Goal: Submit feedback/report problem

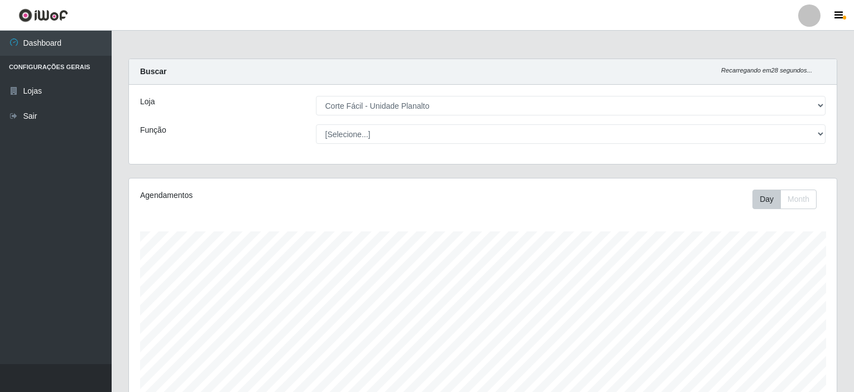
select select "202"
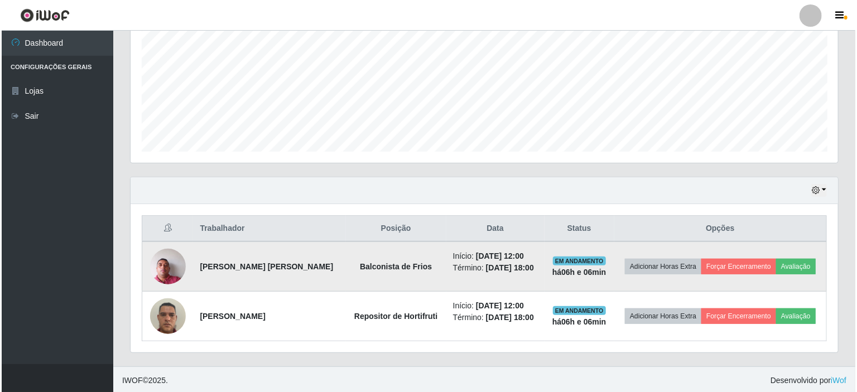
scroll to position [232, 707]
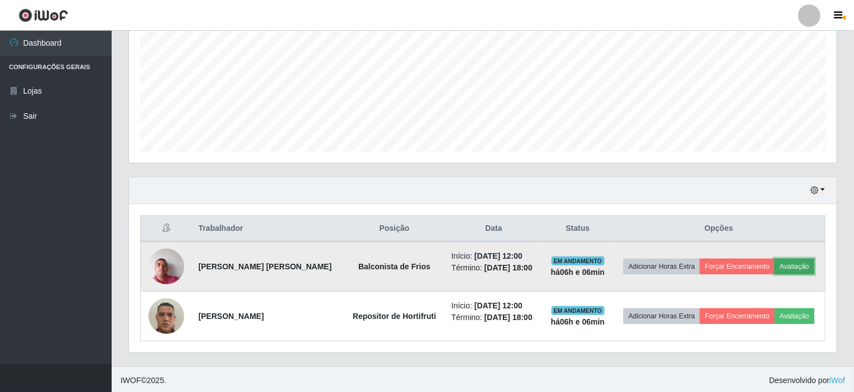
click at [788, 259] on button "Avaliação" at bounding box center [794, 267] width 40 height 16
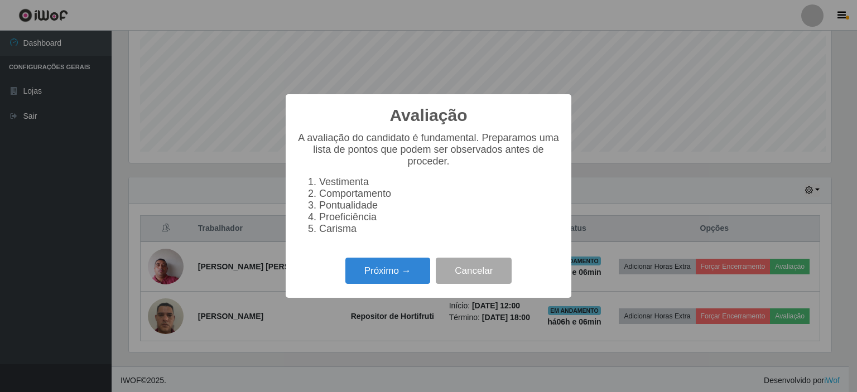
scroll to position [232, 703]
click at [406, 281] on button "Próximo →" at bounding box center [387, 271] width 85 height 26
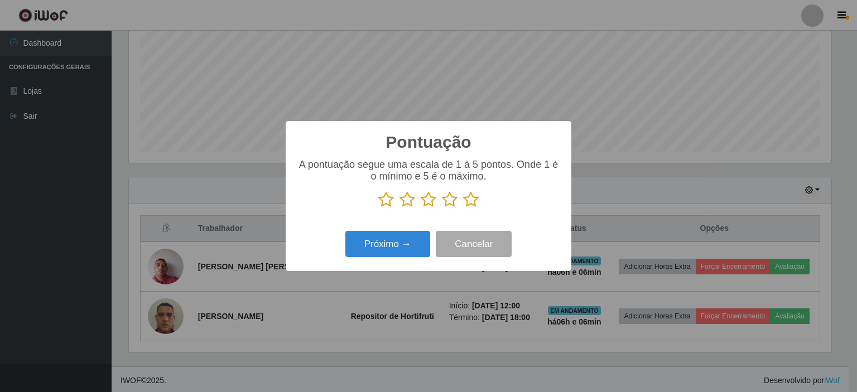
click at [467, 201] on icon at bounding box center [471, 199] width 16 height 17
click at [463, 208] on input "radio" at bounding box center [463, 208] width 0 height 0
click at [415, 244] on button "Próximo →" at bounding box center [387, 244] width 85 height 26
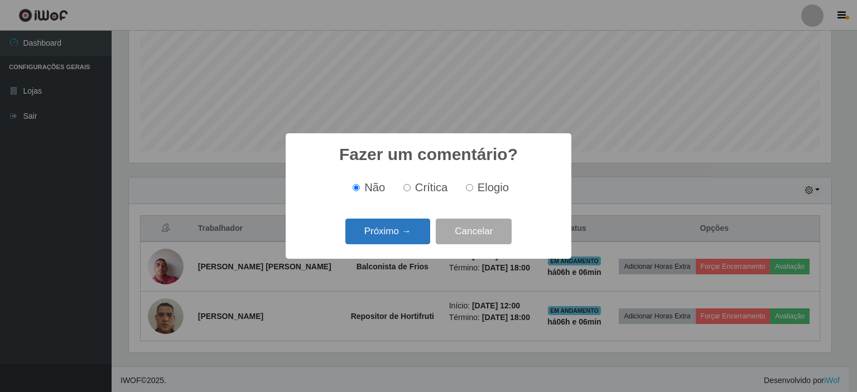
click at [399, 238] on button "Próximo →" at bounding box center [387, 232] width 85 height 26
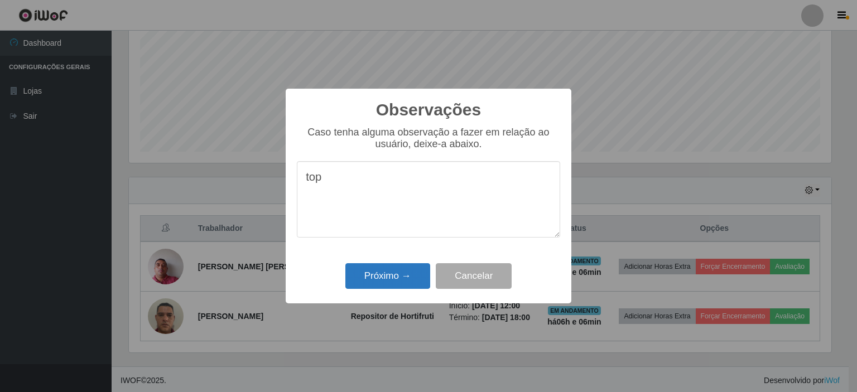
type textarea "top"
click at [397, 280] on button "Próximo →" at bounding box center [387, 276] width 85 height 26
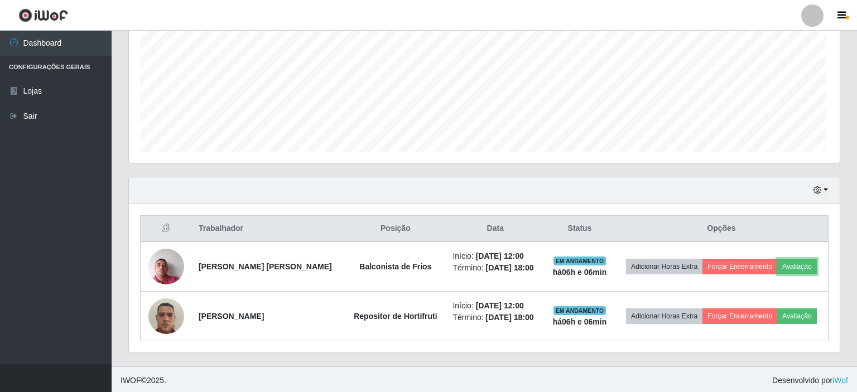
scroll to position [232, 707]
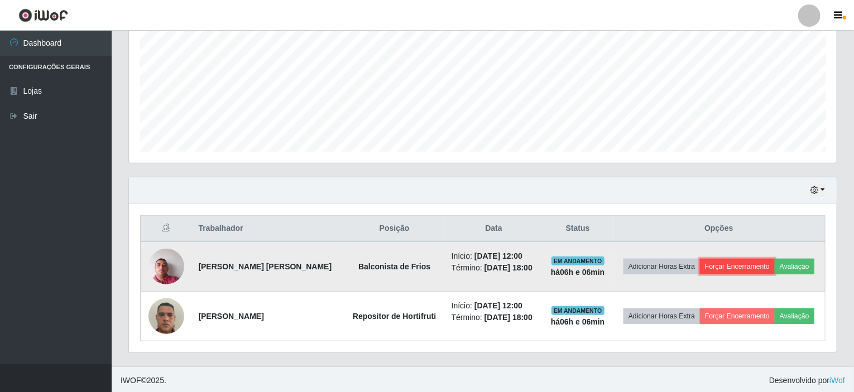
click at [758, 263] on button "Forçar Encerramento" at bounding box center [737, 267] width 75 height 16
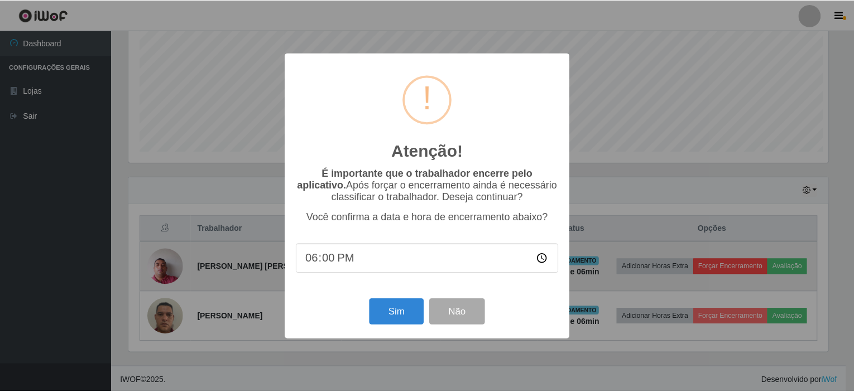
scroll to position [232, 703]
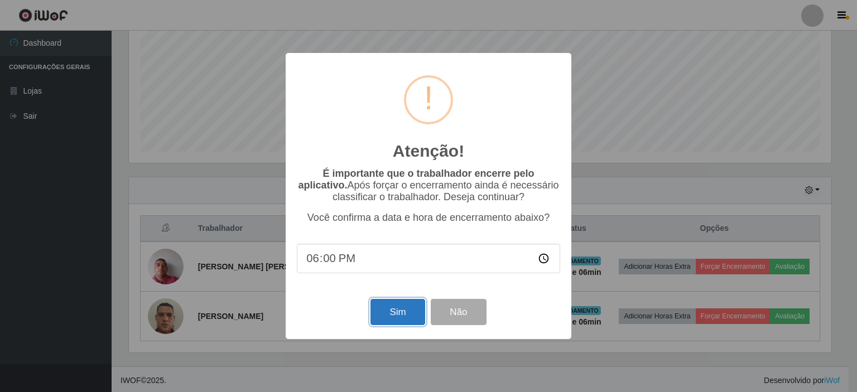
click at [405, 317] on button "Sim" at bounding box center [397, 312] width 54 height 26
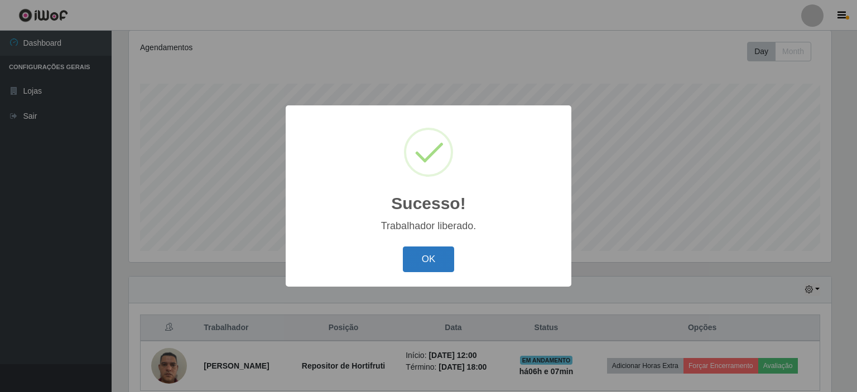
click at [432, 261] on button "OK" at bounding box center [429, 260] width 52 height 26
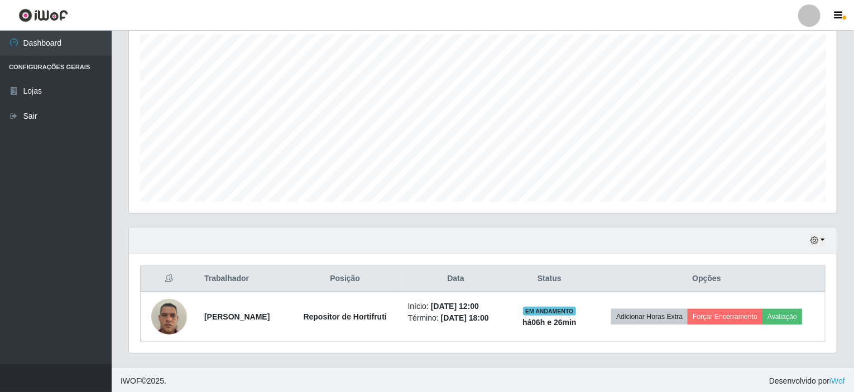
scroll to position [197, 0]
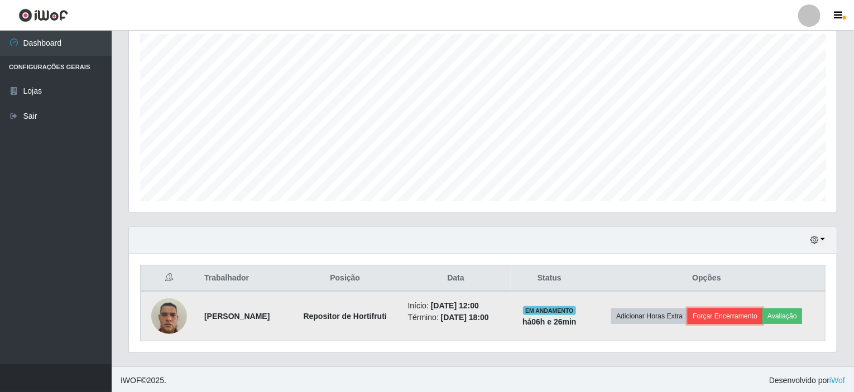
click at [754, 312] on button "Forçar Encerramento" at bounding box center [724, 316] width 75 height 16
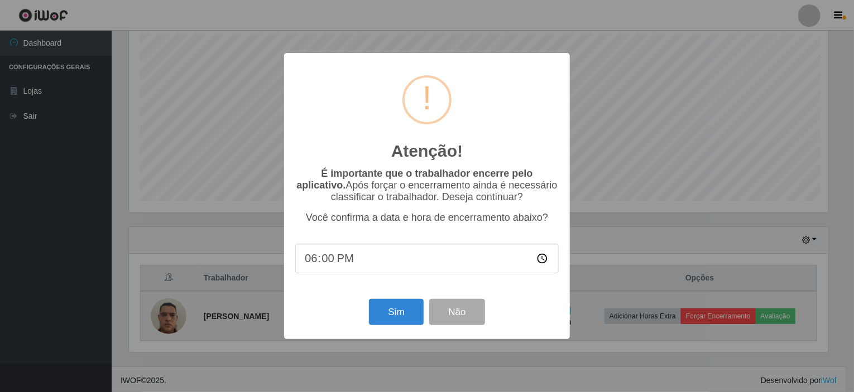
scroll to position [232, 703]
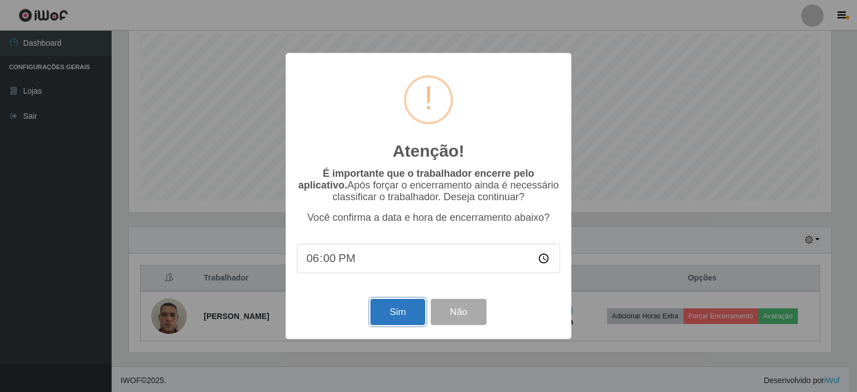
click at [413, 321] on button "Sim" at bounding box center [397, 312] width 54 height 26
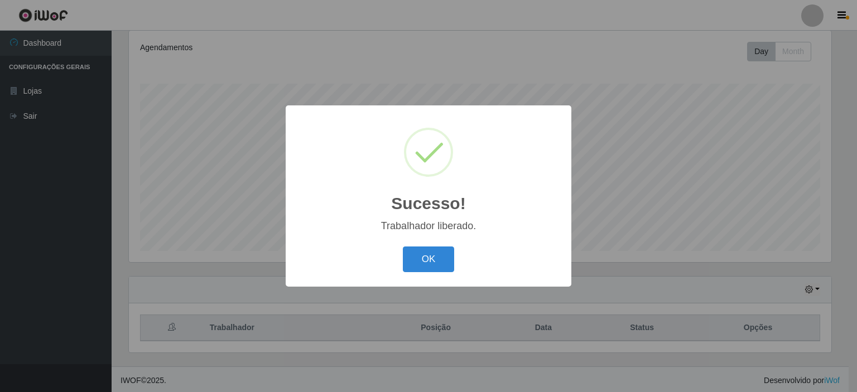
click at [455, 254] on div "OK Cancel" at bounding box center [428, 259] width 263 height 32
click at [449, 254] on button "OK" at bounding box center [429, 260] width 52 height 26
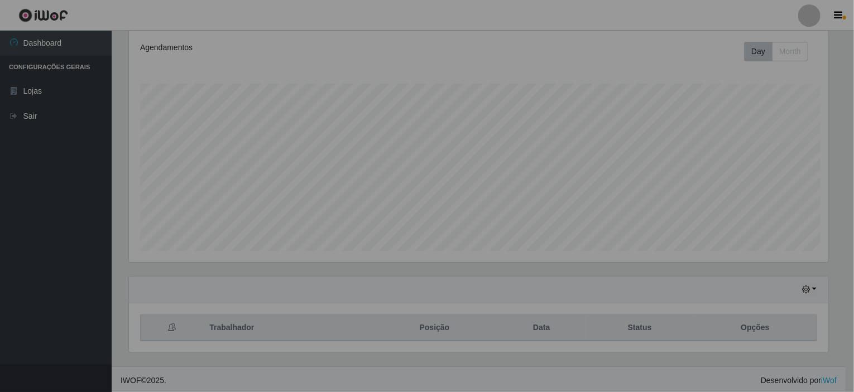
scroll to position [232, 707]
